Goal: Information Seeking & Learning: Learn about a topic

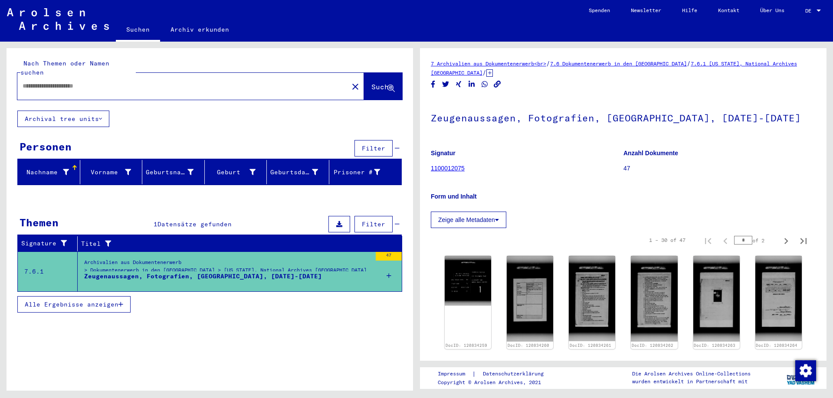
type input "******"
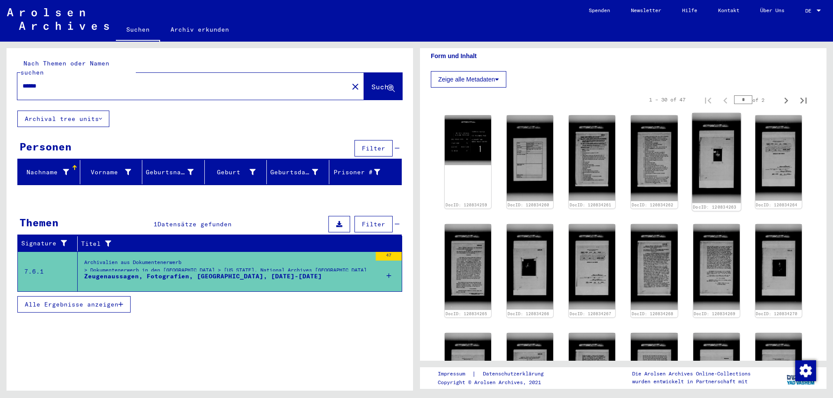
click at [715, 161] on img at bounding box center [716, 158] width 49 height 90
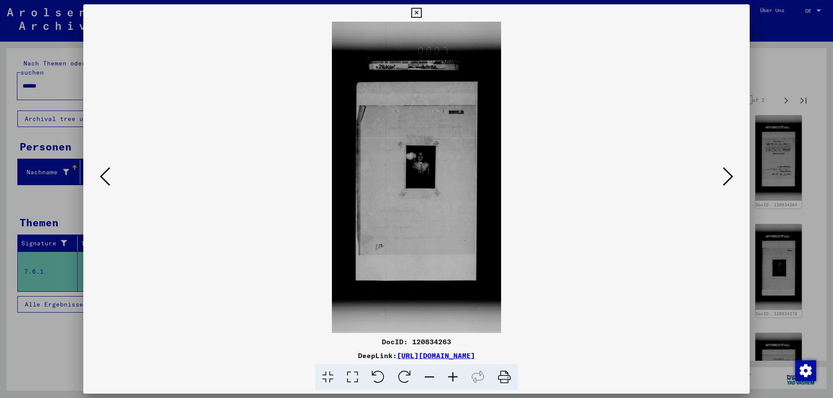
click at [430, 185] on img at bounding box center [416, 178] width 607 height 312
click at [434, 185] on img at bounding box center [416, 178] width 607 height 312
click at [433, 184] on img at bounding box center [416, 178] width 607 height 312
click at [732, 179] on icon at bounding box center [728, 176] width 10 height 21
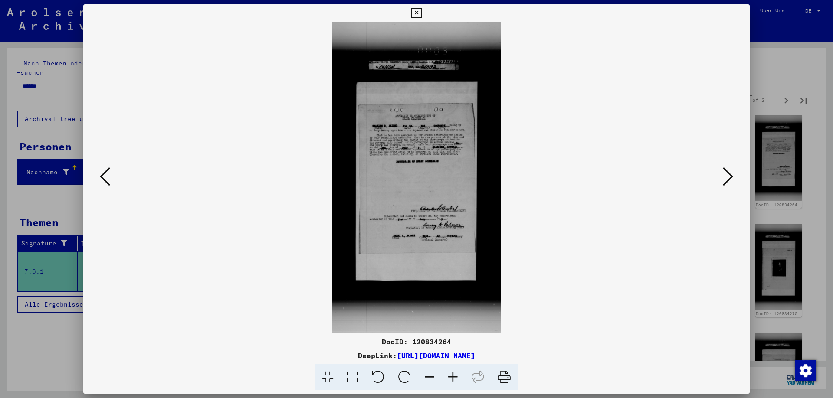
click at [102, 182] on icon at bounding box center [105, 176] width 10 height 21
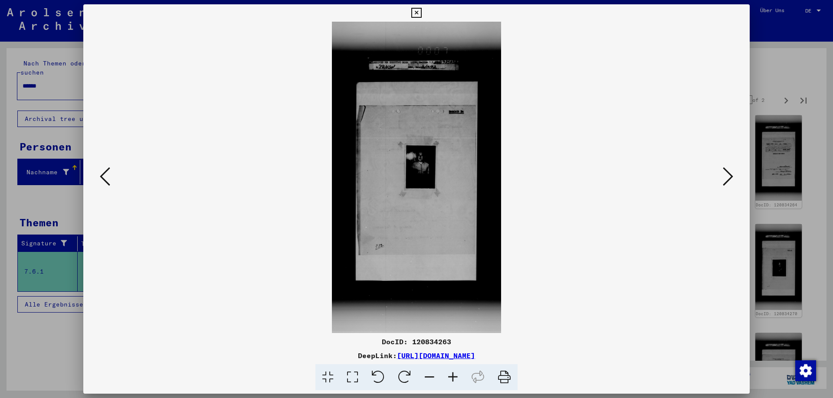
click at [102, 182] on icon at bounding box center [105, 176] width 10 height 21
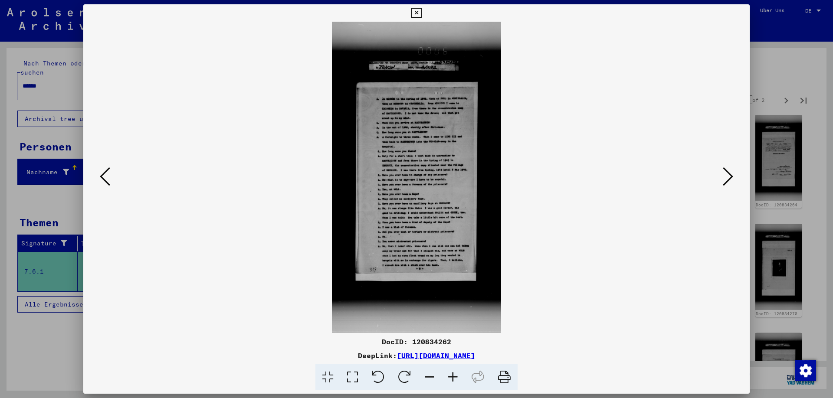
click at [102, 182] on icon at bounding box center [105, 176] width 10 height 21
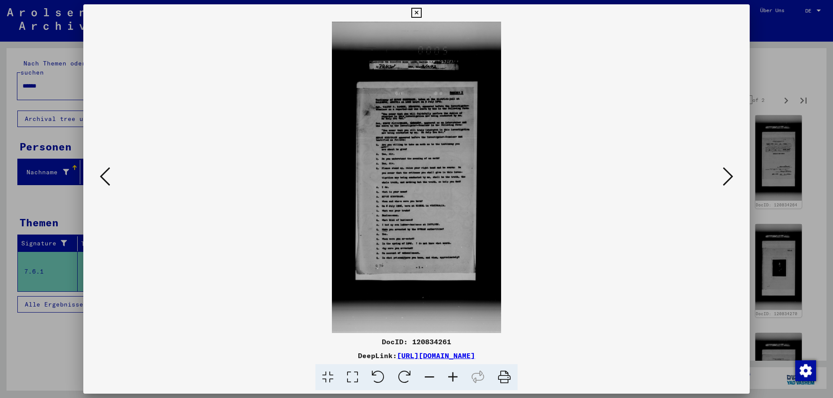
click at [102, 183] on icon at bounding box center [105, 176] width 10 height 21
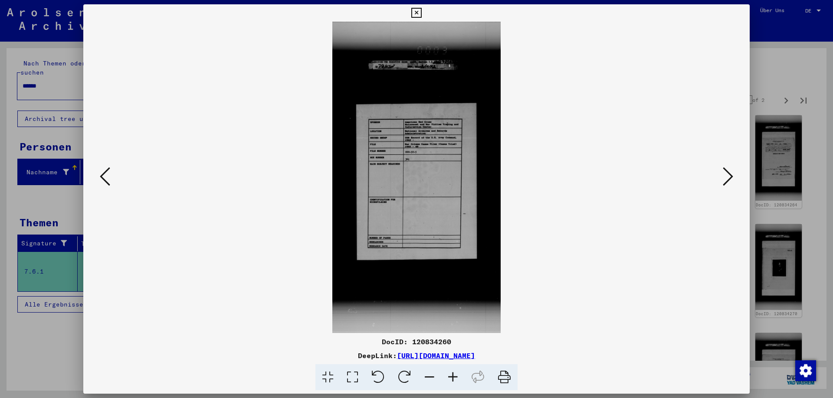
click at [103, 183] on icon at bounding box center [105, 176] width 10 height 21
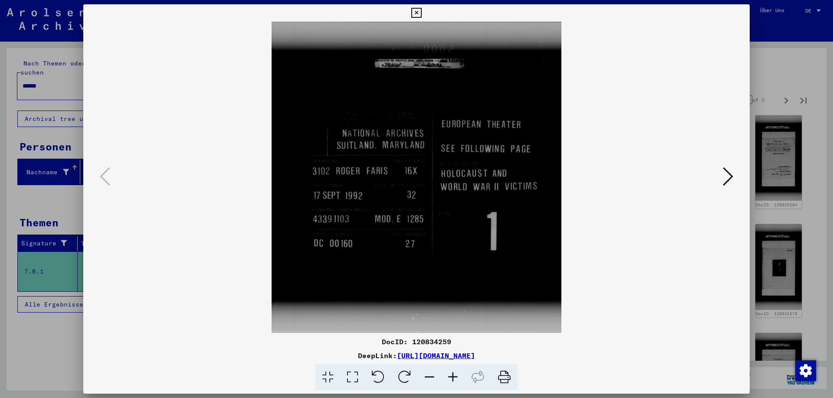
click at [729, 181] on icon at bounding box center [728, 176] width 10 height 21
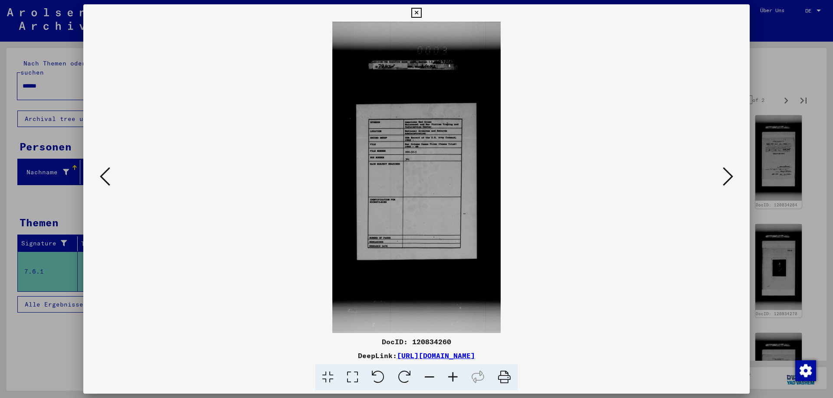
click at [730, 181] on icon at bounding box center [728, 176] width 10 height 21
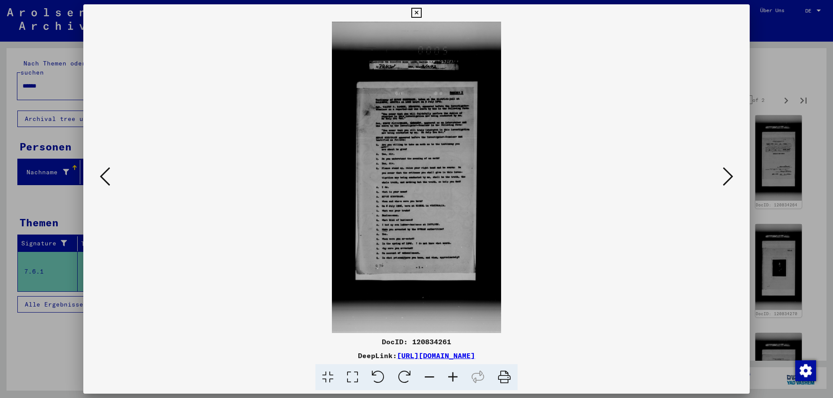
click at [730, 181] on icon at bounding box center [728, 176] width 10 height 21
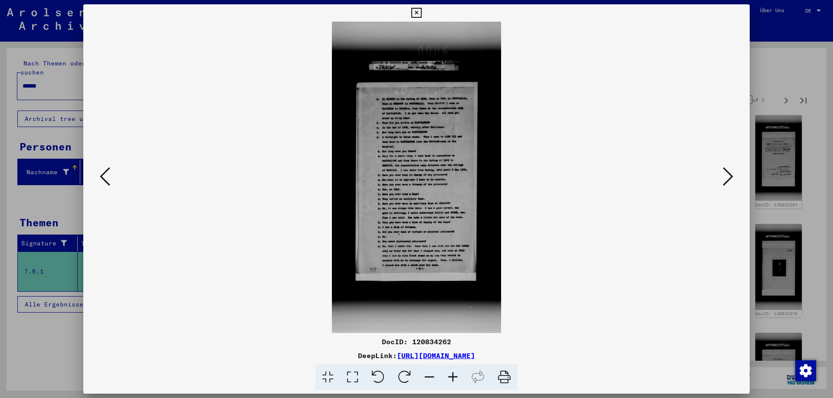
click at [730, 181] on icon at bounding box center [728, 176] width 10 height 21
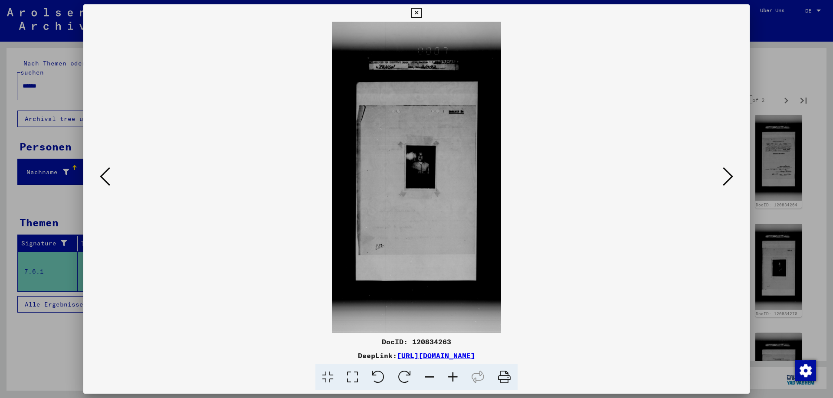
click at [730, 181] on icon at bounding box center [728, 176] width 10 height 21
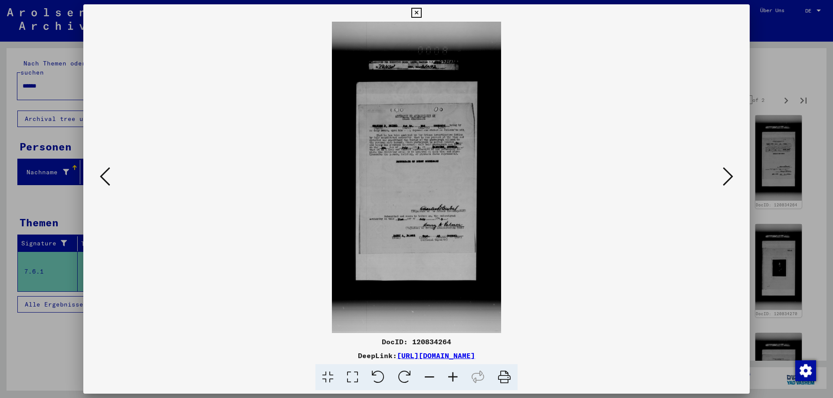
click at [730, 181] on icon at bounding box center [728, 176] width 10 height 21
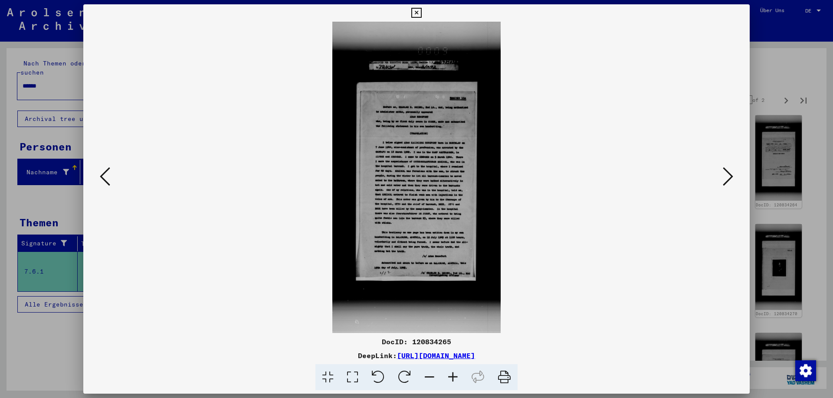
click at [730, 181] on icon at bounding box center [728, 176] width 10 height 21
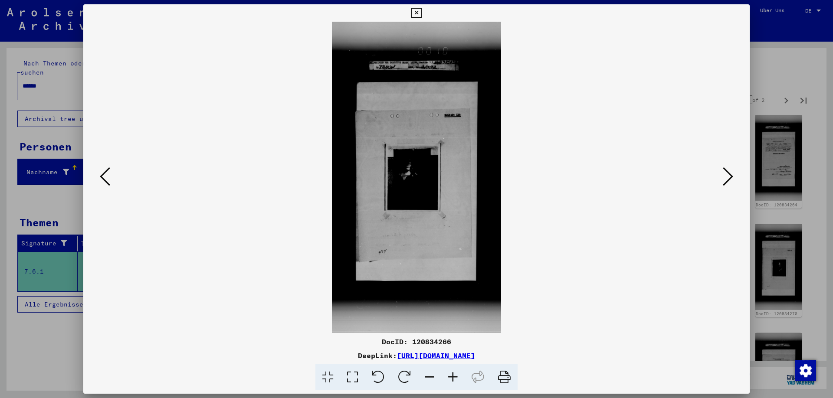
click at [730, 181] on icon at bounding box center [728, 176] width 10 height 21
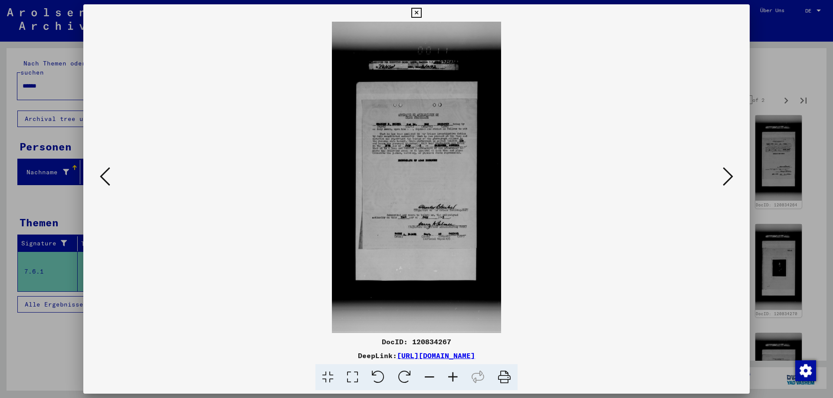
click at [730, 181] on icon at bounding box center [728, 176] width 10 height 21
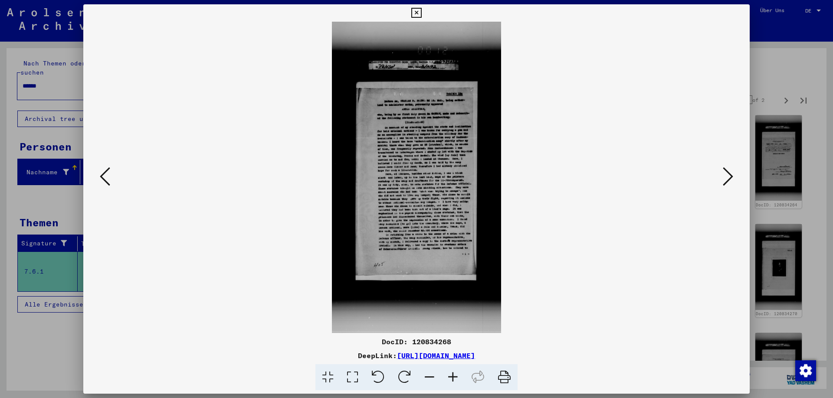
click at [730, 181] on icon at bounding box center [728, 176] width 10 height 21
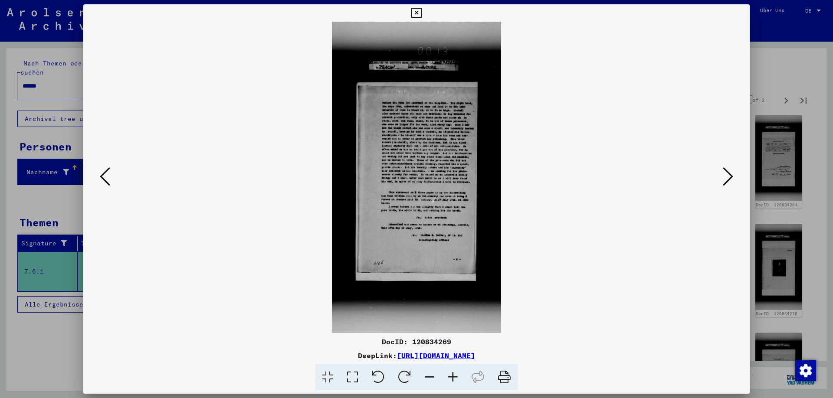
click at [730, 181] on icon at bounding box center [728, 176] width 10 height 21
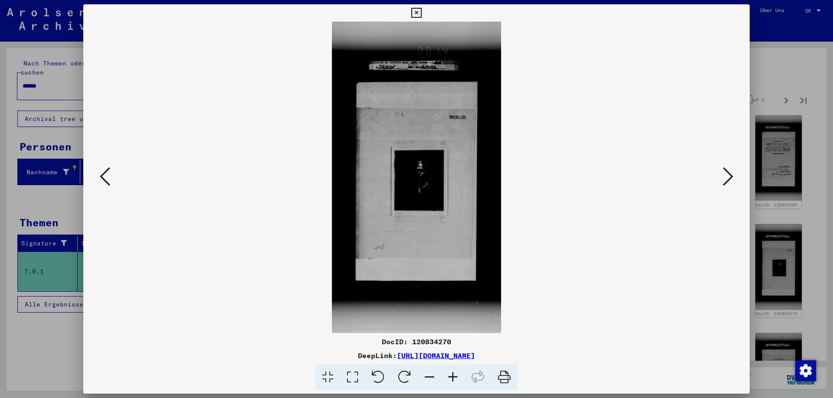
click at [730, 181] on icon at bounding box center [728, 176] width 10 height 21
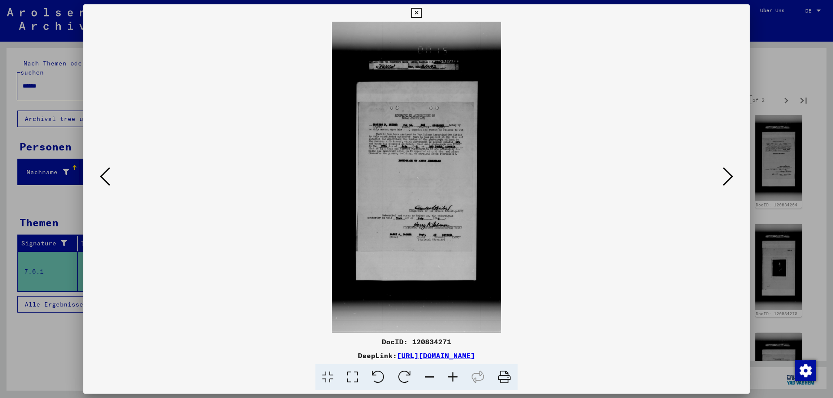
click at [730, 181] on icon at bounding box center [728, 176] width 10 height 21
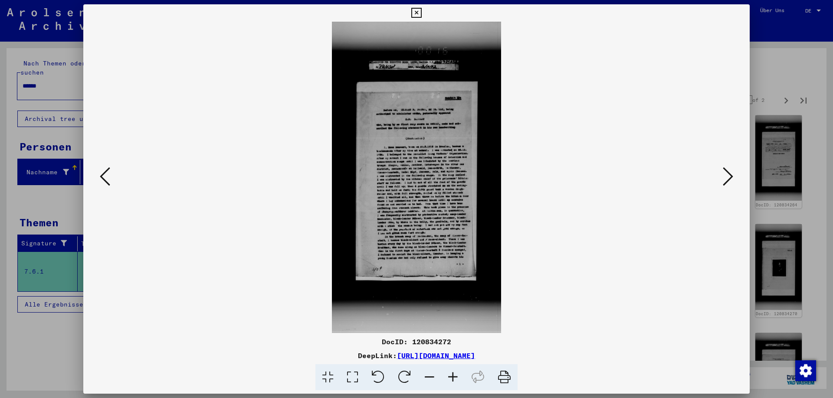
click at [730, 181] on icon at bounding box center [728, 176] width 10 height 21
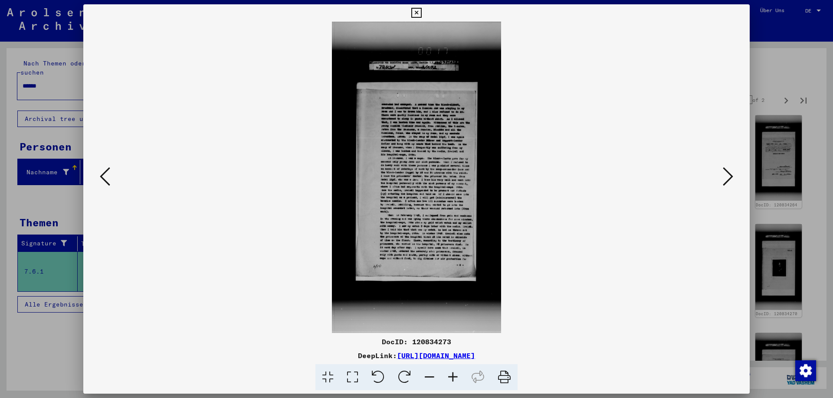
click at [730, 181] on icon at bounding box center [728, 176] width 10 height 21
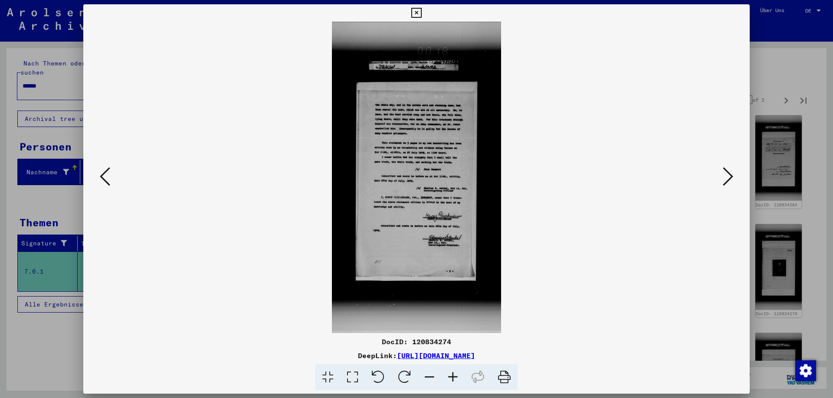
click at [730, 181] on icon at bounding box center [728, 176] width 10 height 21
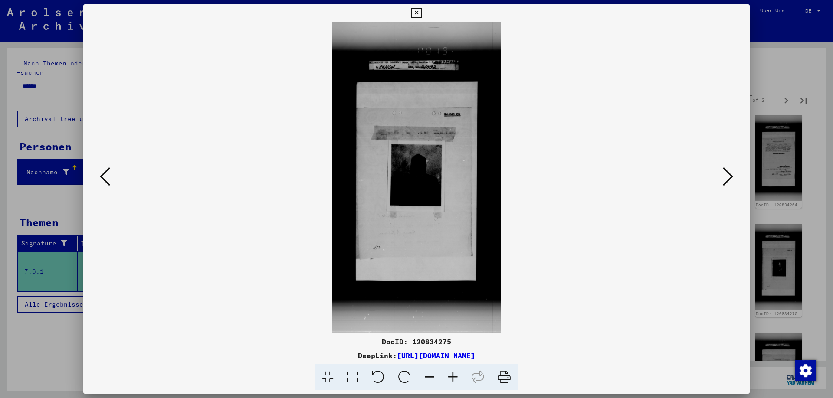
click at [730, 181] on icon at bounding box center [728, 176] width 10 height 21
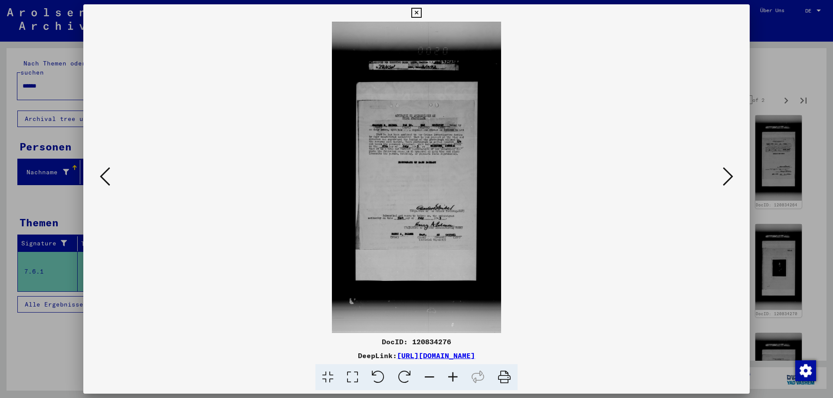
click at [730, 181] on icon at bounding box center [728, 176] width 10 height 21
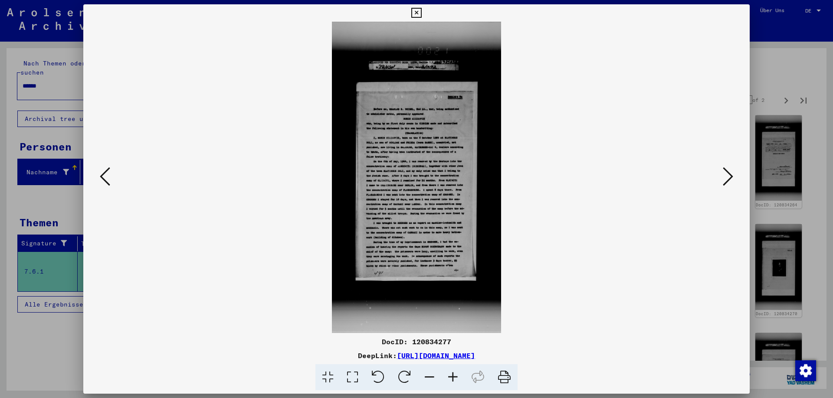
click at [730, 181] on icon at bounding box center [728, 176] width 10 height 21
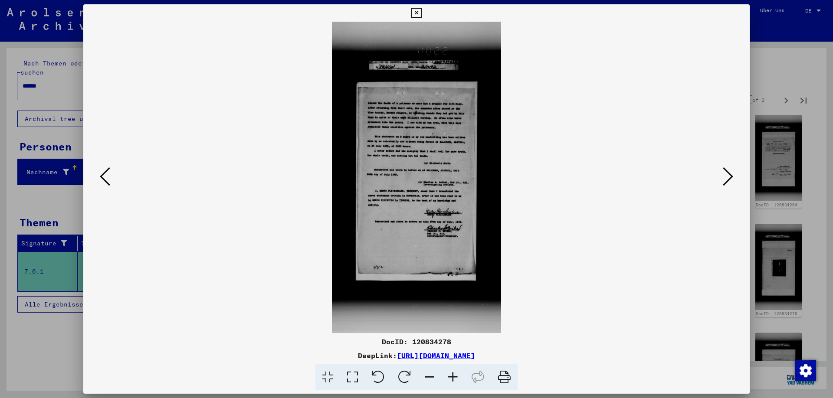
click at [730, 181] on icon at bounding box center [728, 176] width 10 height 21
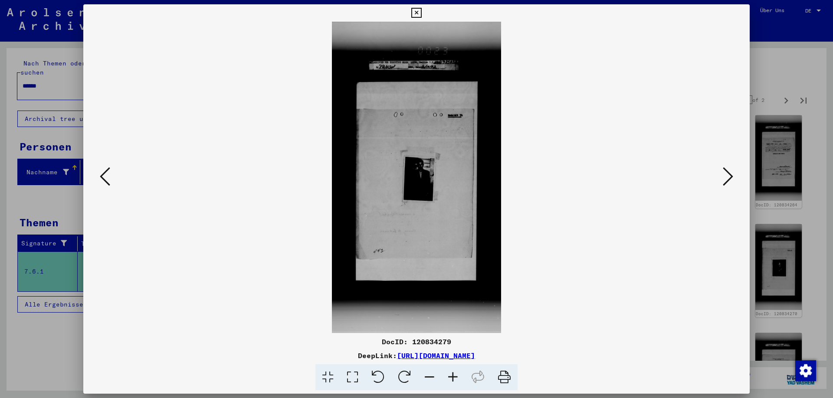
click at [730, 181] on icon at bounding box center [728, 176] width 10 height 21
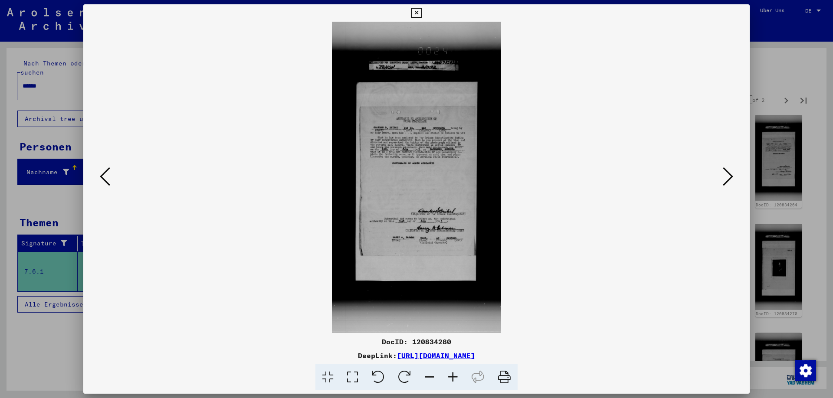
click at [730, 181] on icon at bounding box center [728, 176] width 10 height 21
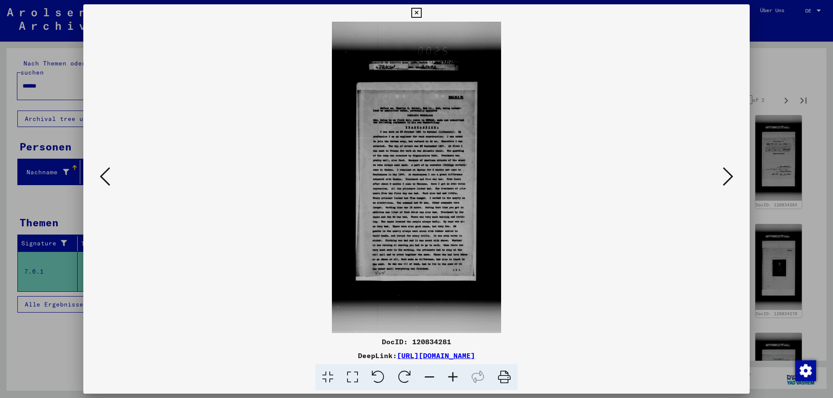
click at [730, 181] on icon at bounding box center [728, 176] width 10 height 21
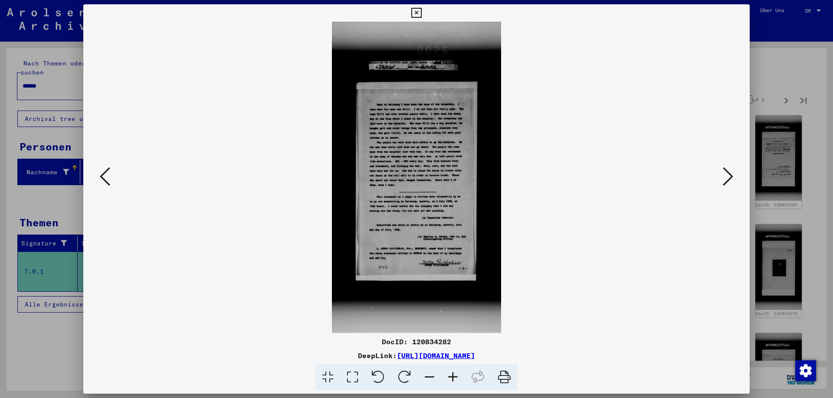
click at [730, 181] on icon at bounding box center [728, 176] width 10 height 21
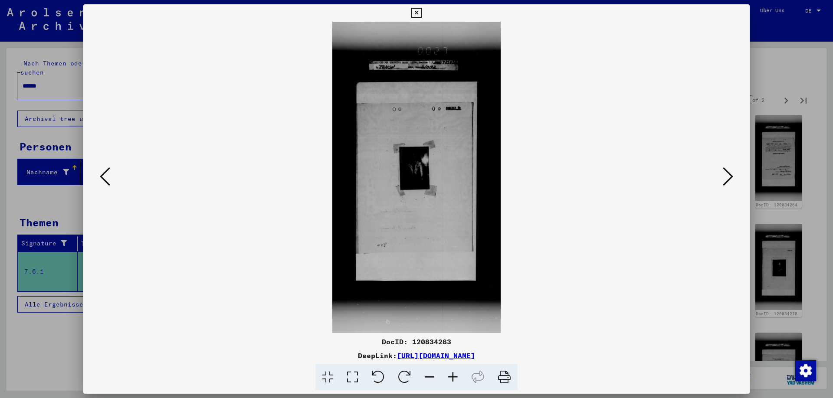
click at [730, 181] on icon at bounding box center [728, 176] width 10 height 21
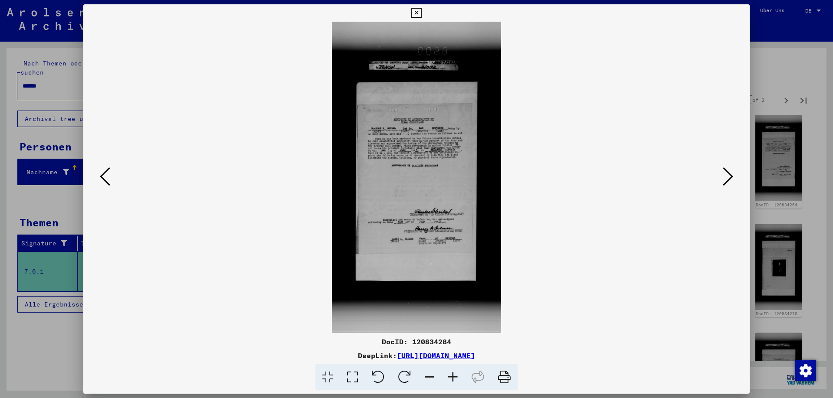
click at [421, 13] on icon at bounding box center [416, 13] width 10 height 10
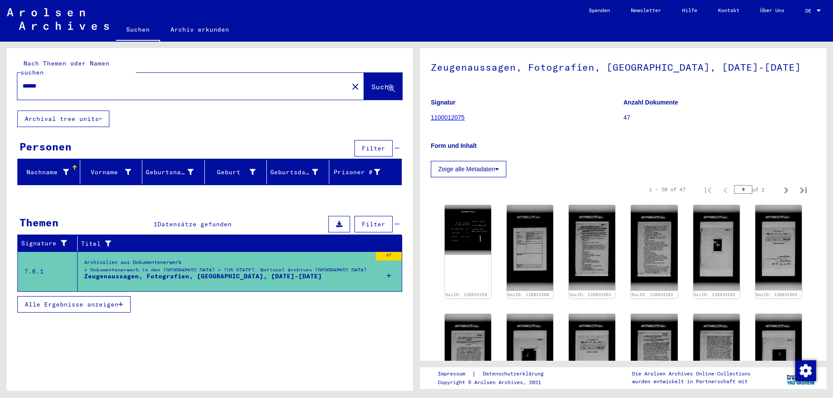
scroll to position [0, 0]
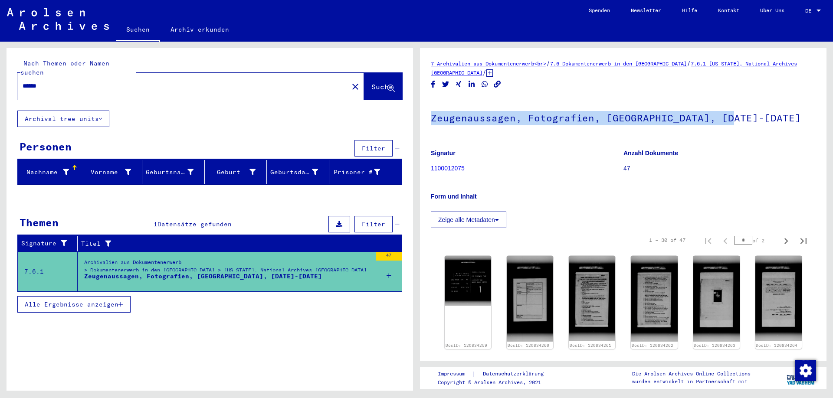
drag, startPoint x: 432, startPoint y: 121, endPoint x: 728, endPoint y: 121, distance: 295.9
click at [728, 121] on h1 "Zeugenaussagen, Fotografien, [GEOGRAPHIC_DATA], [DATE]-[DATE]" at bounding box center [623, 117] width 385 height 38
copy h1 "Zeugenaussagen, Fotografien, [GEOGRAPHIC_DATA], [DATE]-[DATE]"
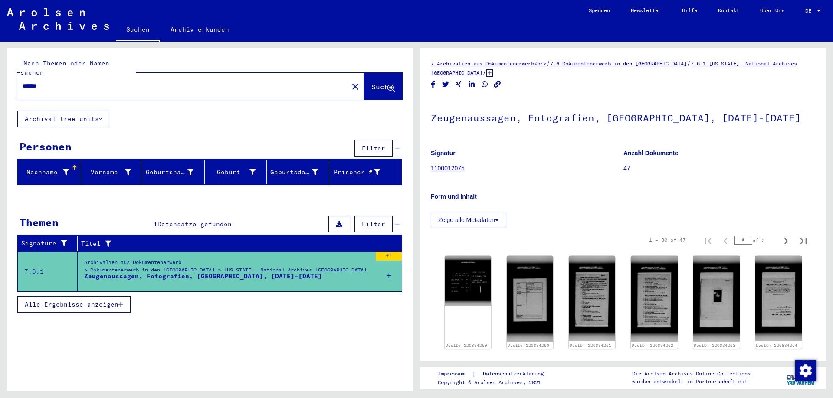
click at [693, 139] on div "Zeugenaussagen, Fotografien, [GEOGRAPHIC_DATA], [DATE]-[DATE] Signatur 11000120…" at bounding box center [623, 163] width 385 height 130
click at [481, 220] on button "Zeige alle Metadaten" at bounding box center [468, 220] width 75 height 16
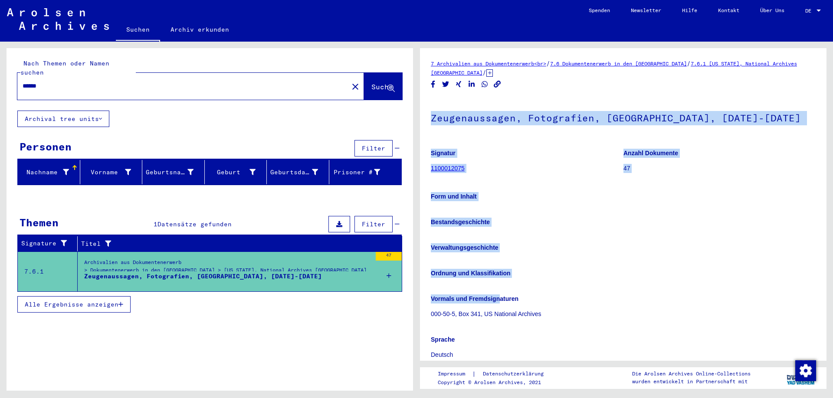
drag, startPoint x: 433, startPoint y: 119, endPoint x: 501, endPoint y: 299, distance: 192.1
click at [501, 299] on div "Zeugenaussagen, Fotografien, [GEOGRAPHIC_DATA], [DATE]-[DATE] Signatur 11000120…" at bounding box center [623, 260] width 385 height 325
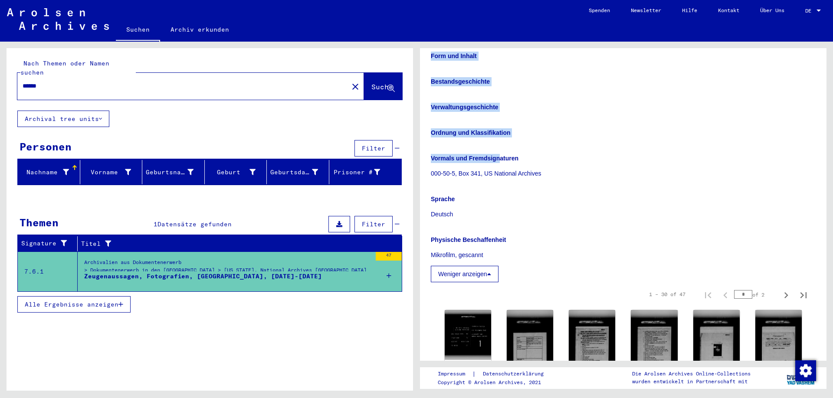
scroll to position [147, 0]
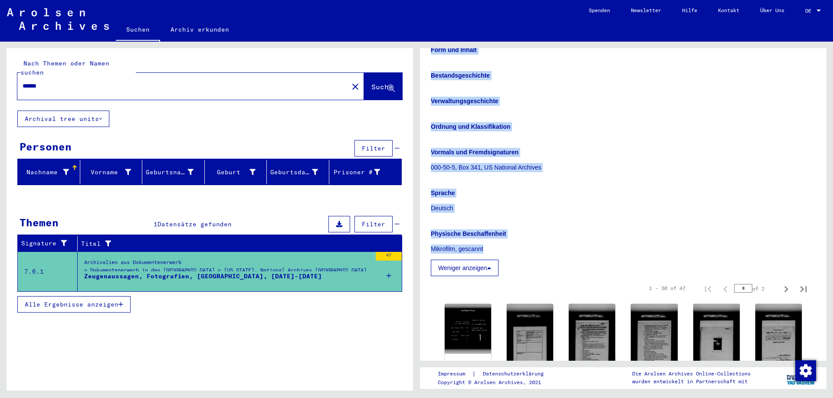
click at [490, 250] on p "Mikrofilm, gescannt" at bounding box center [623, 249] width 385 height 9
copy div "Zeugenaussagen, Fotografien, [GEOGRAPHIC_DATA], [DATE]-[DATE] Signatur 11000120…"
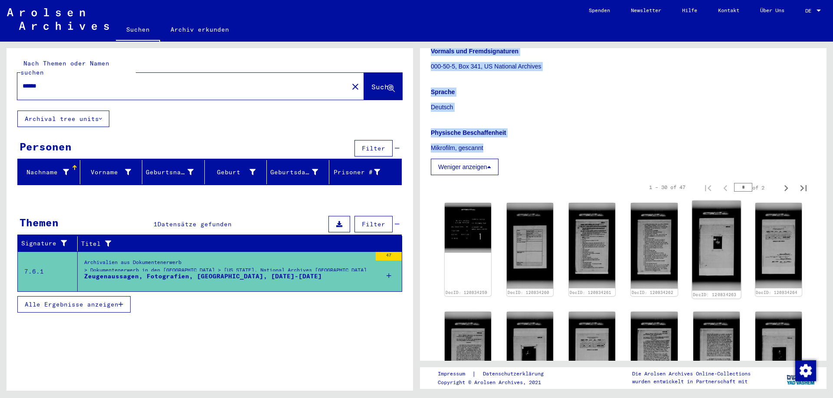
scroll to position [287, 0]
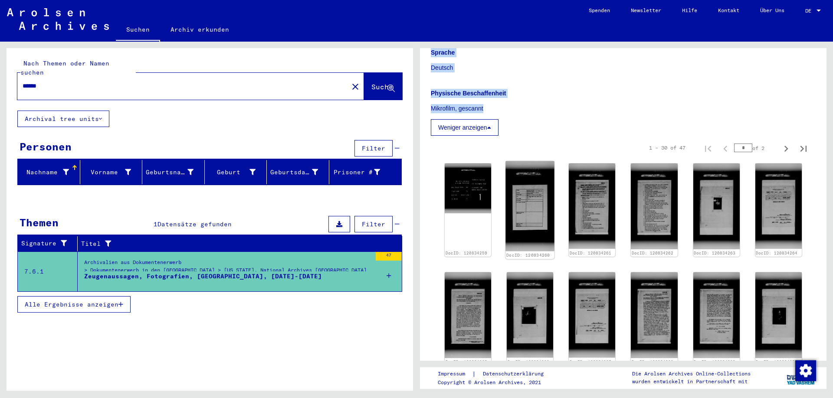
click at [522, 218] on img at bounding box center [529, 206] width 49 height 90
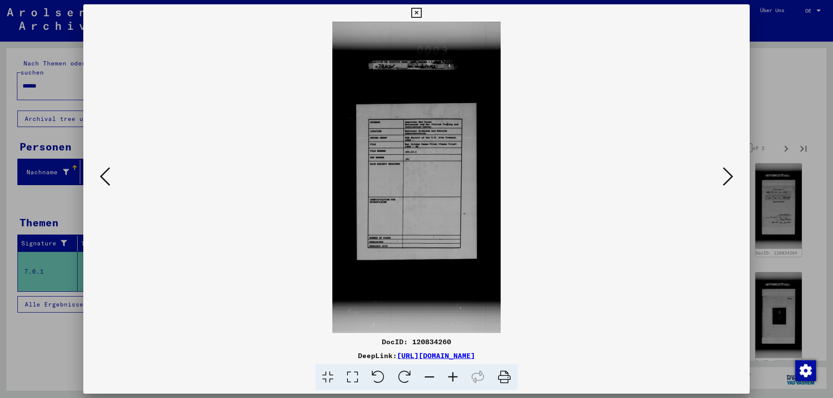
click at [728, 177] on icon at bounding box center [728, 176] width 10 height 21
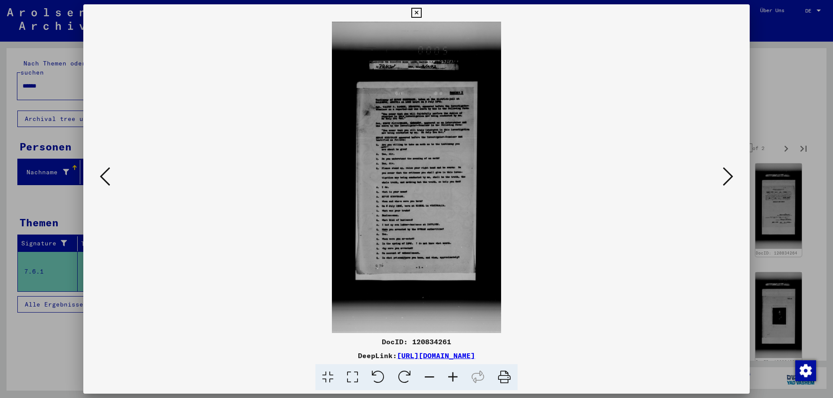
click at [725, 177] on icon at bounding box center [728, 176] width 10 height 21
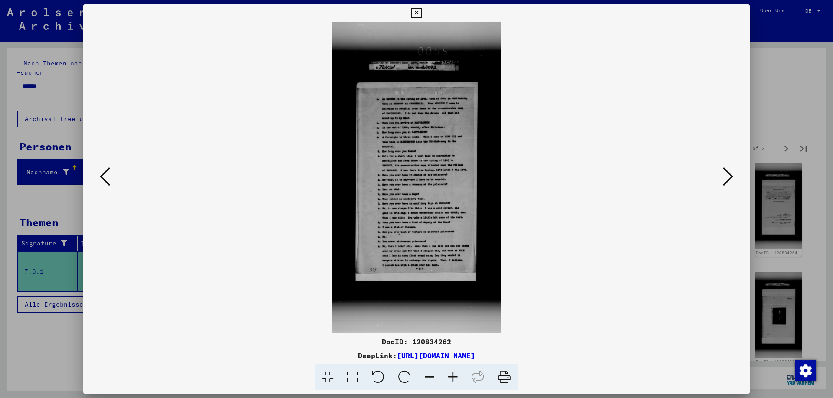
click at [729, 180] on icon at bounding box center [728, 176] width 10 height 21
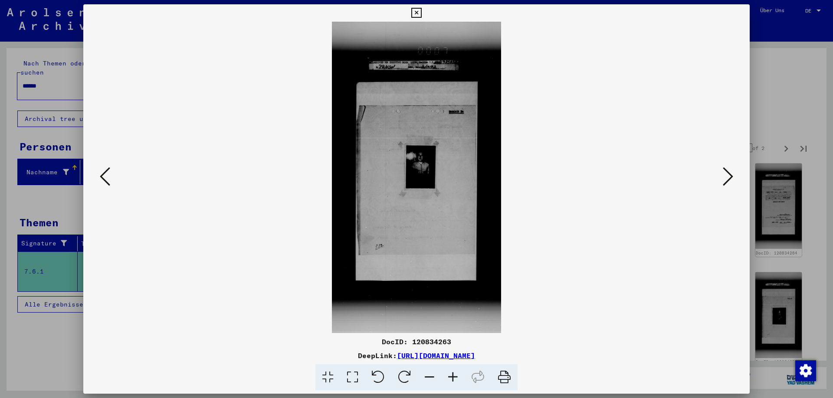
click at [729, 178] on icon at bounding box center [728, 176] width 10 height 21
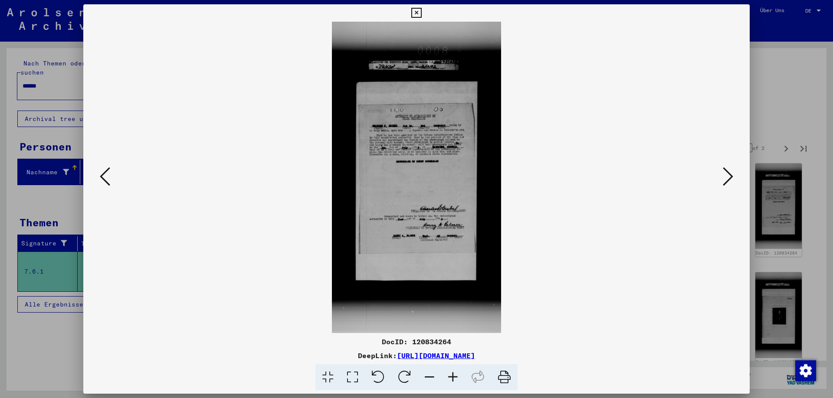
click at [729, 179] on icon at bounding box center [728, 176] width 10 height 21
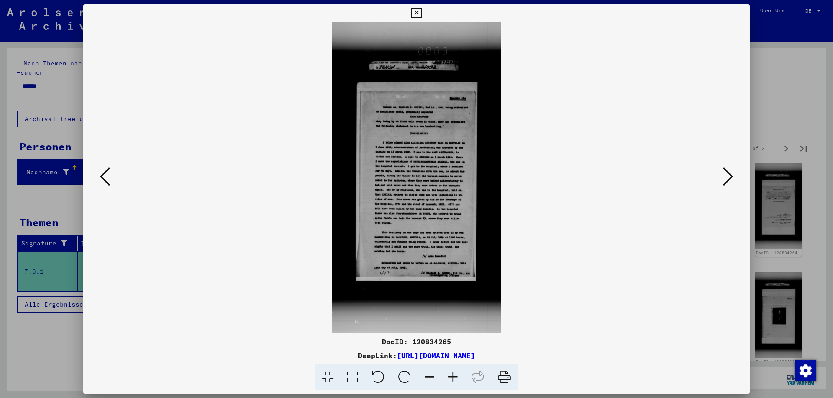
click at [729, 175] on icon at bounding box center [728, 176] width 10 height 21
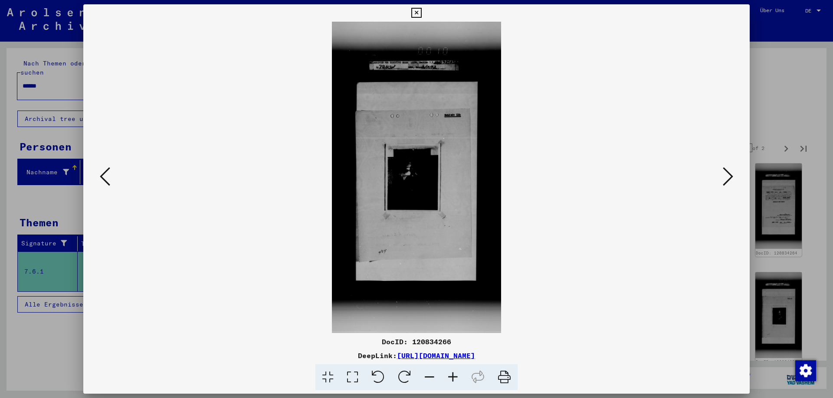
click at [726, 180] on icon at bounding box center [728, 176] width 10 height 21
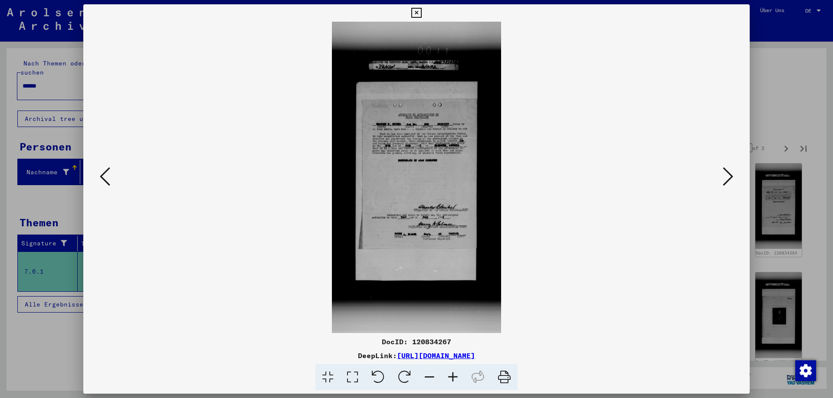
click at [729, 174] on icon at bounding box center [728, 176] width 10 height 21
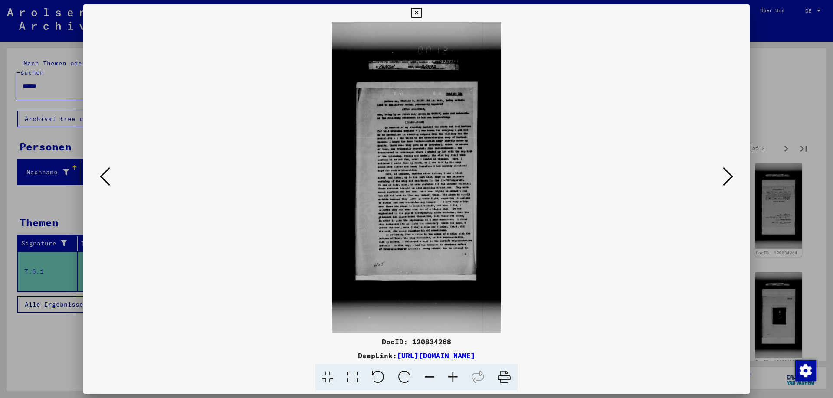
click at [731, 181] on icon at bounding box center [728, 176] width 10 height 21
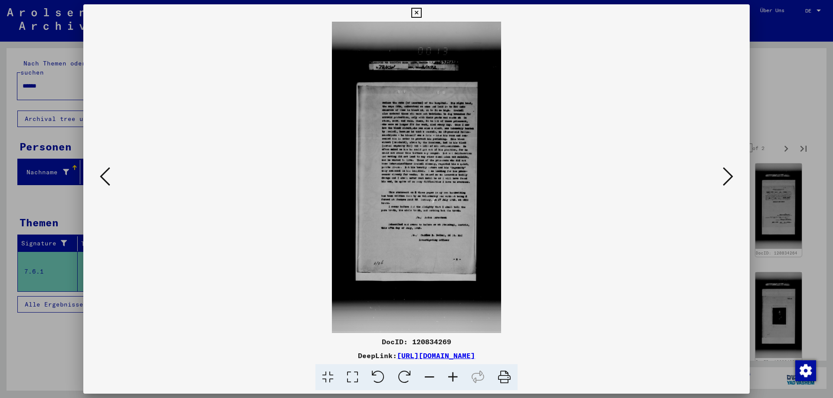
click at [727, 176] on icon at bounding box center [728, 176] width 10 height 21
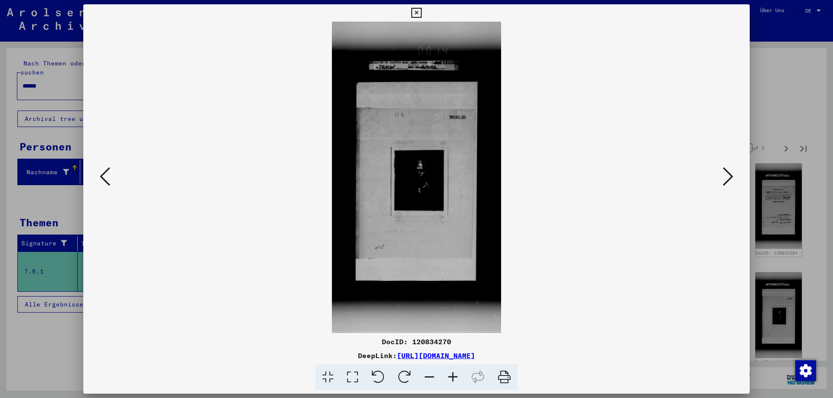
click at [729, 176] on icon at bounding box center [728, 176] width 10 height 21
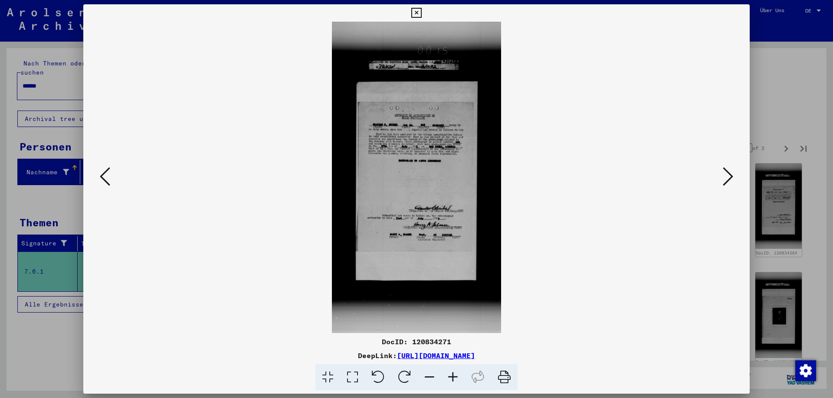
click at [729, 176] on icon at bounding box center [728, 176] width 10 height 21
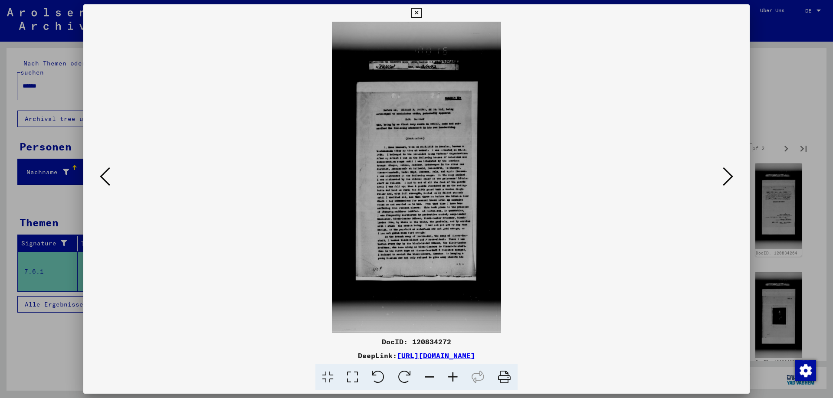
click at [725, 177] on icon at bounding box center [728, 176] width 10 height 21
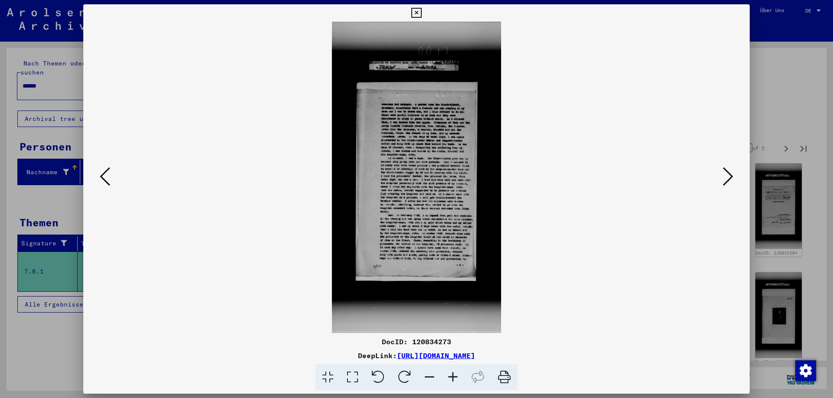
click at [729, 180] on icon at bounding box center [728, 176] width 10 height 21
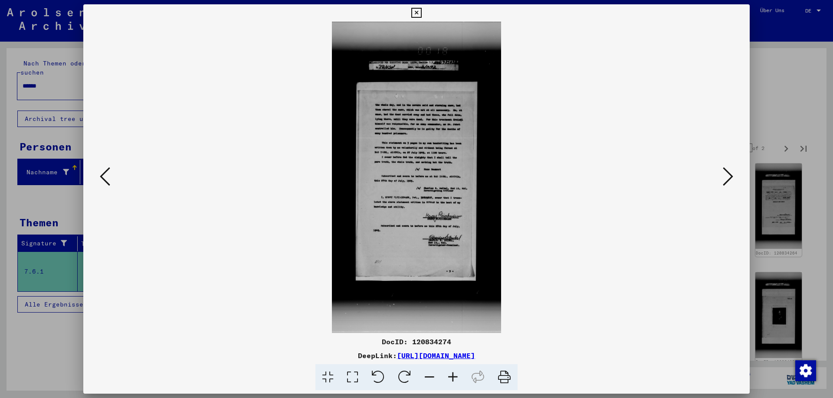
click at [727, 176] on icon at bounding box center [728, 176] width 10 height 21
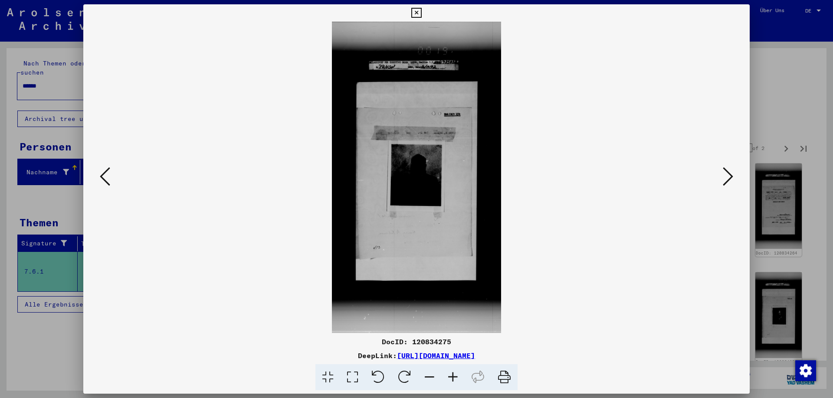
click at [731, 181] on icon at bounding box center [728, 176] width 10 height 21
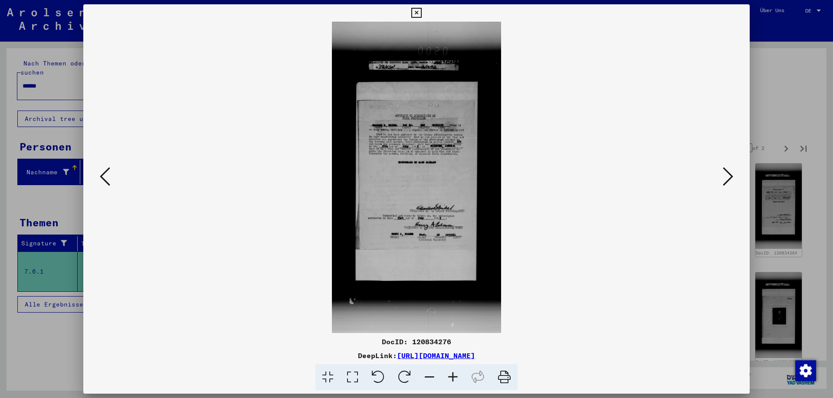
click at [727, 181] on icon at bounding box center [728, 176] width 10 height 21
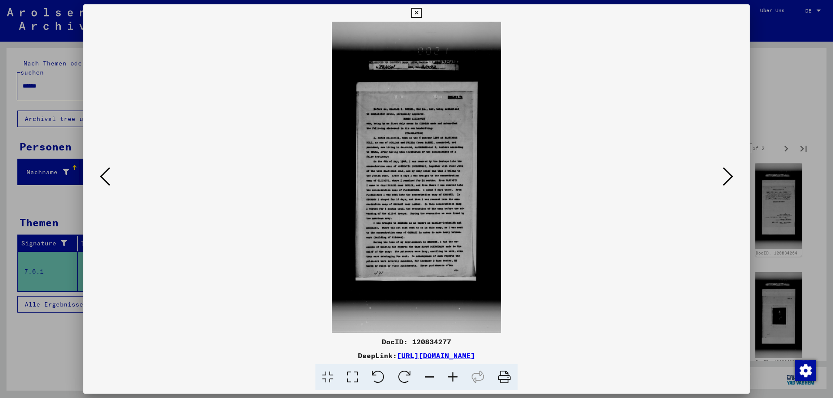
click at [725, 176] on icon at bounding box center [728, 176] width 10 height 21
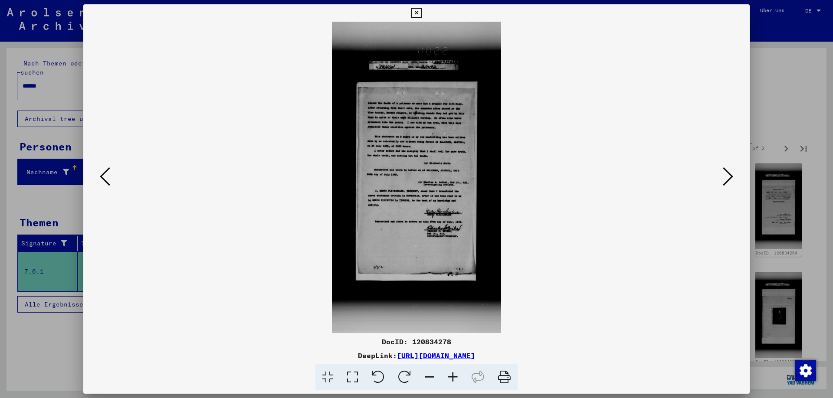
click at [729, 178] on icon at bounding box center [728, 176] width 10 height 21
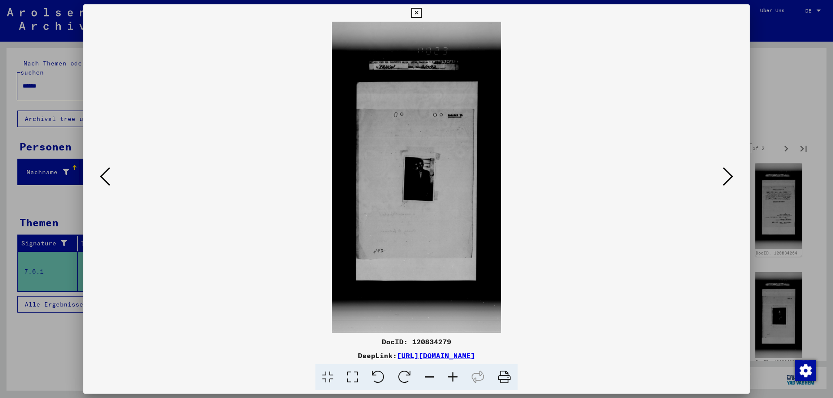
click at [727, 178] on icon at bounding box center [728, 176] width 10 height 21
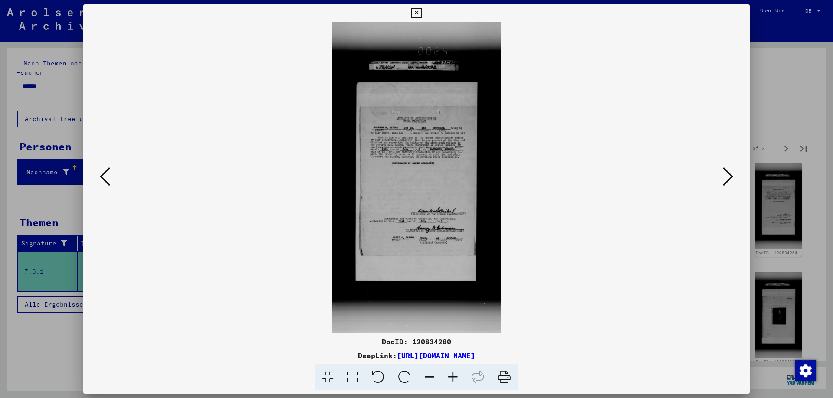
click at [728, 180] on icon at bounding box center [728, 176] width 10 height 21
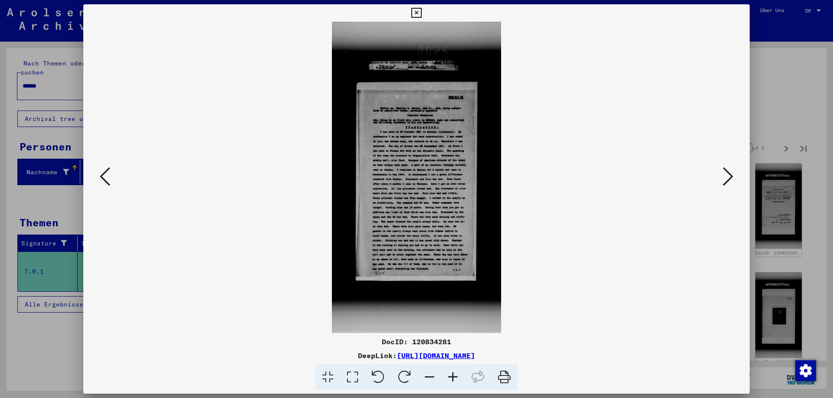
click at [729, 177] on icon at bounding box center [728, 176] width 10 height 21
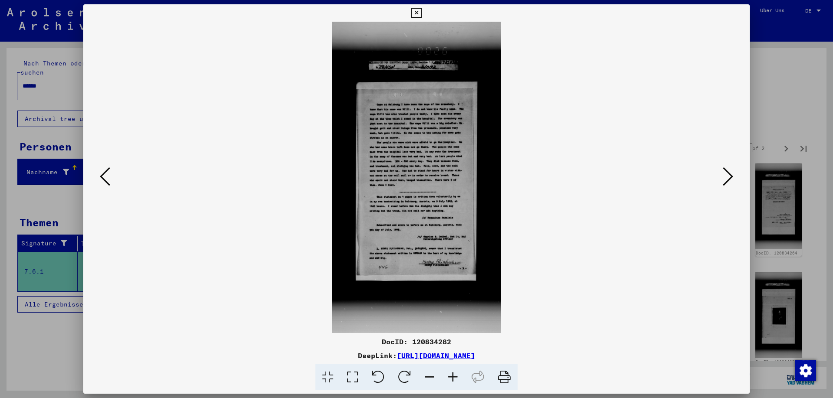
click at [729, 180] on icon at bounding box center [728, 176] width 10 height 21
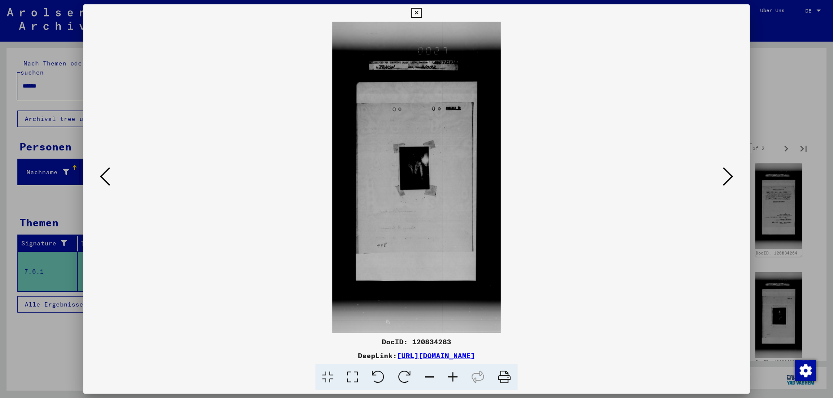
click at [731, 181] on icon at bounding box center [728, 176] width 10 height 21
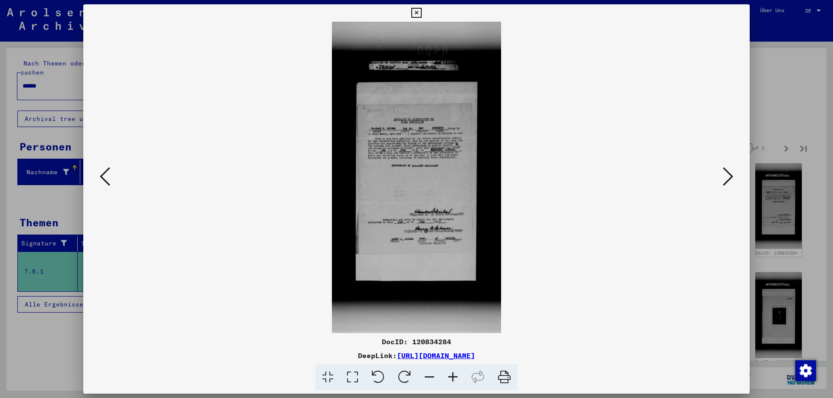
click at [730, 177] on icon at bounding box center [728, 176] width 10 height 21
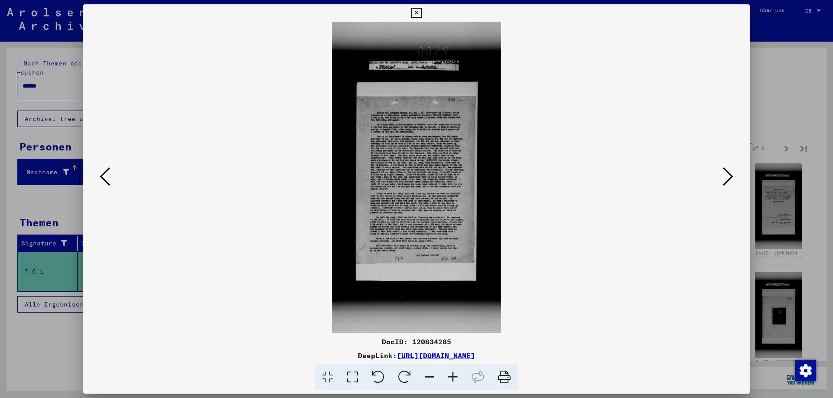
click at [732, 179] on icon at bounding box center [728, 176] width 10 height 21
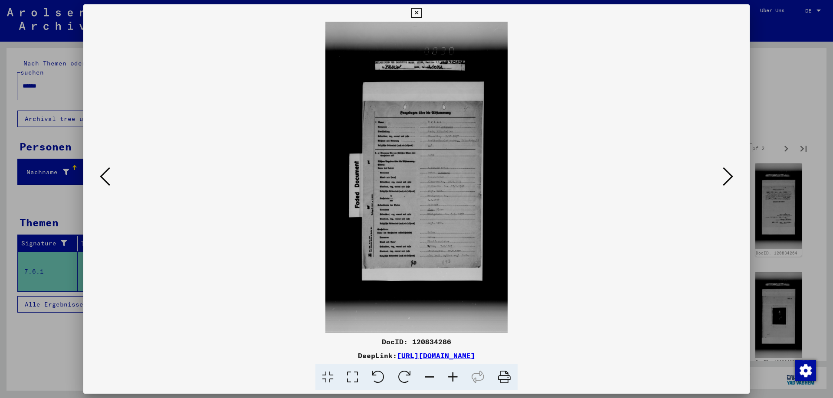
click at [728, 181] on icon at bounding box center [728, 176] width 10 height 21
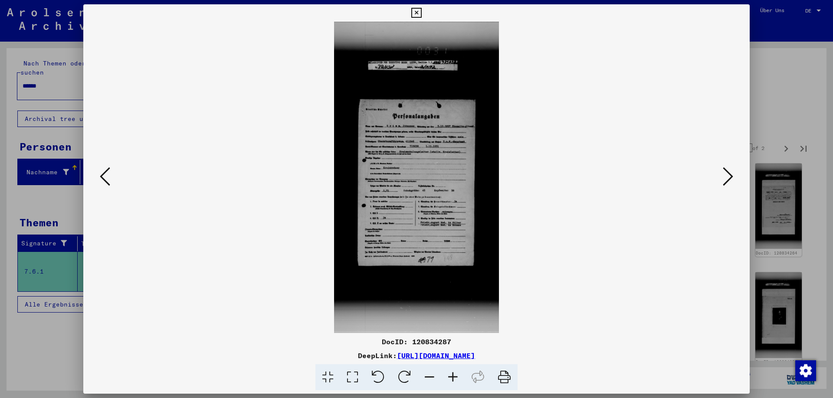
click at [729, 181] on icon at bounding box center [728, 176] width 10 height 21
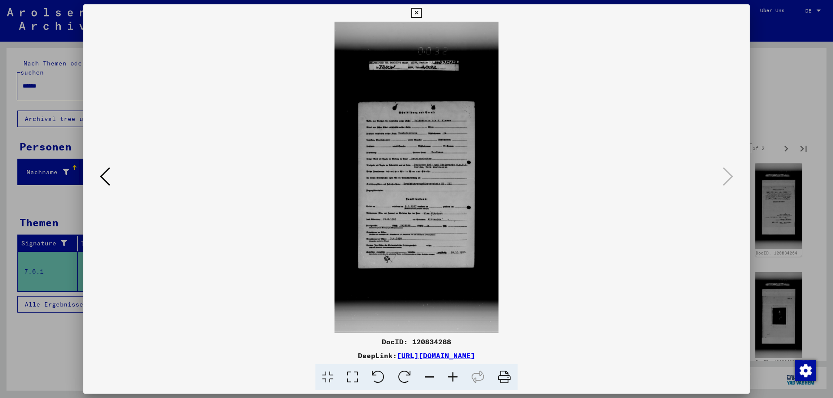
click at [421, 14] on icon at bounding box center [416, 13] width 10 height 10
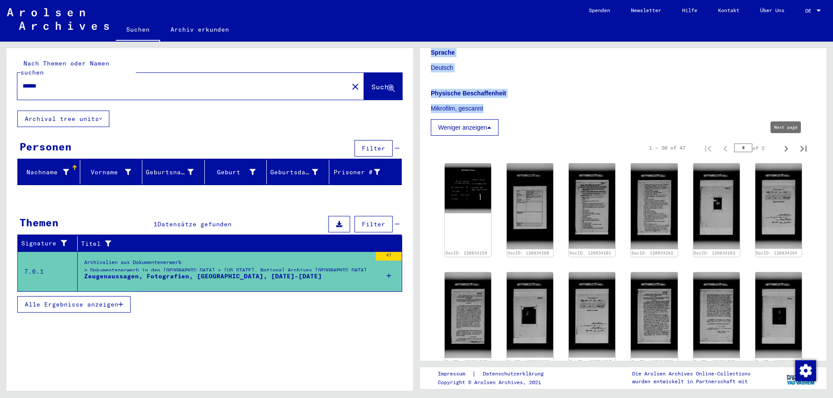
click at [788, 149] on icon "Next page" at bounding box center [786, 149] width 4 height 6
type input "*"
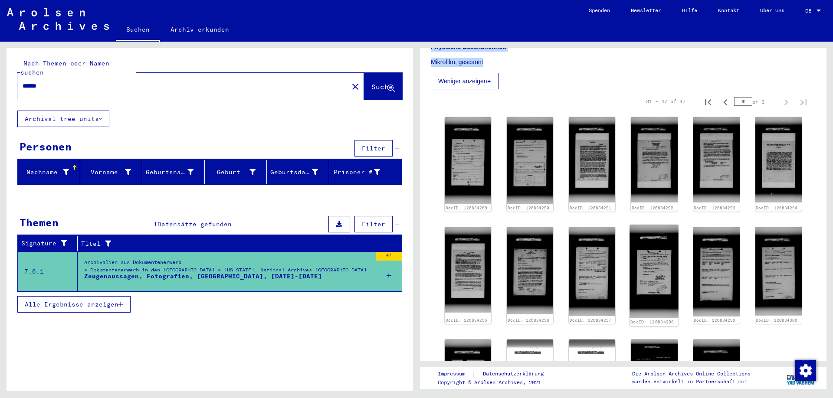
scroll to position [322, 0]
